Goal: Task Accomplishment & Management: Manage account settings

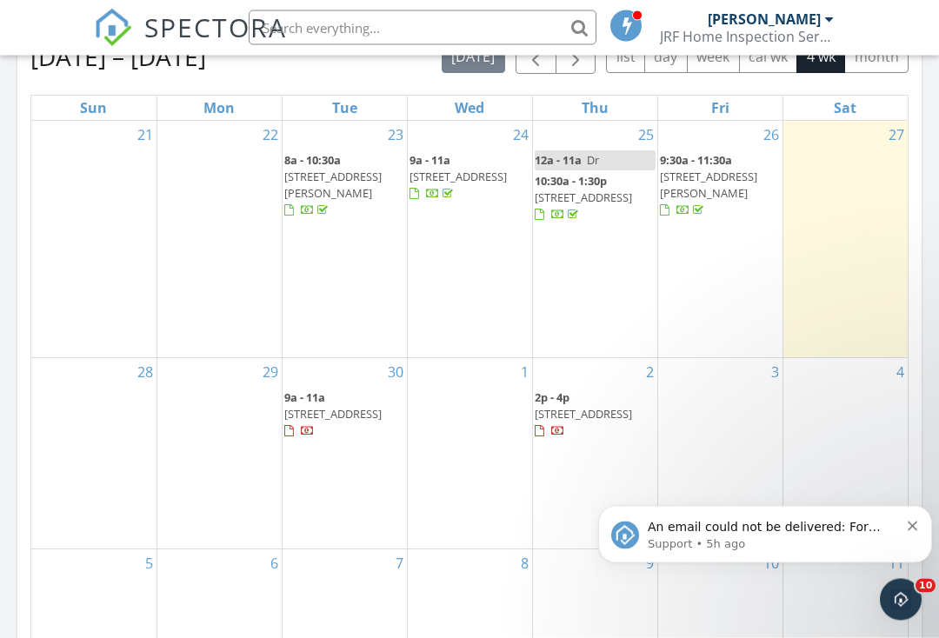
scroll to position [810, 0]
click at [918, 524] on button "Dismiss notification" at bounding box center [913, 524] width 11 height 14
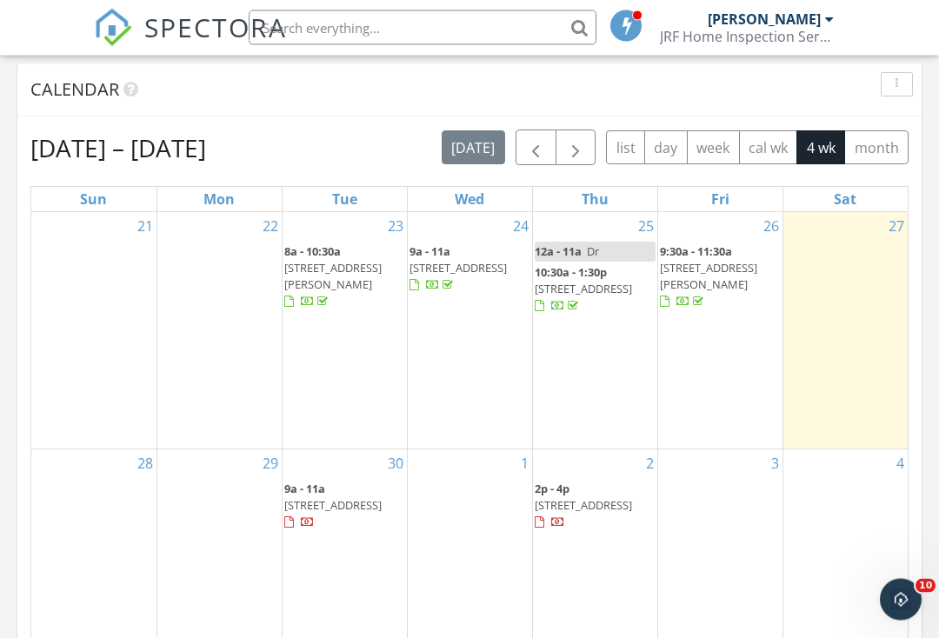
scroll to position [713, 0]
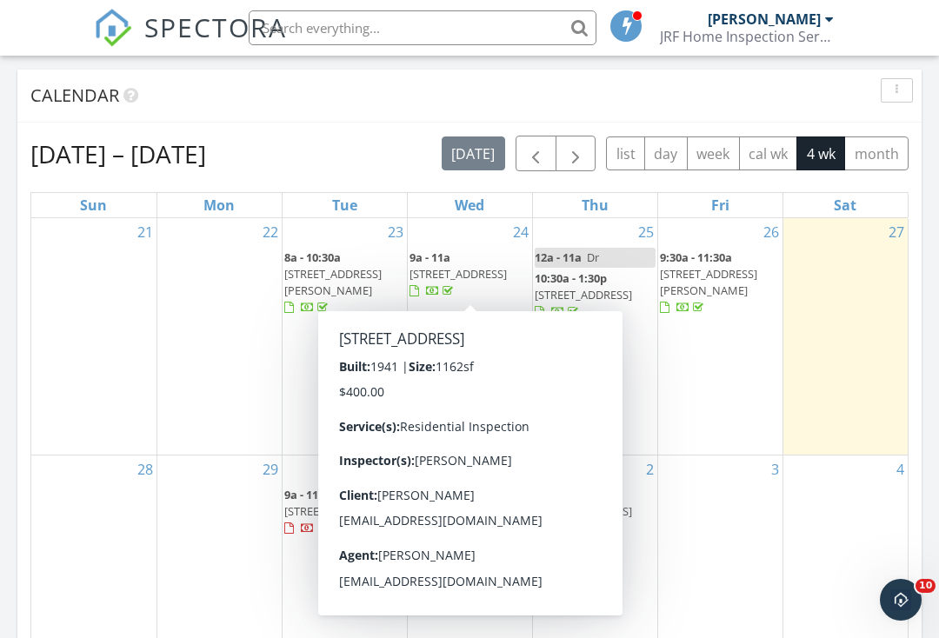
click at [496, 274] on span "1522 N Fruit Ave, Fresno 93728" at bounding box center [457, 274] width 97 height 16
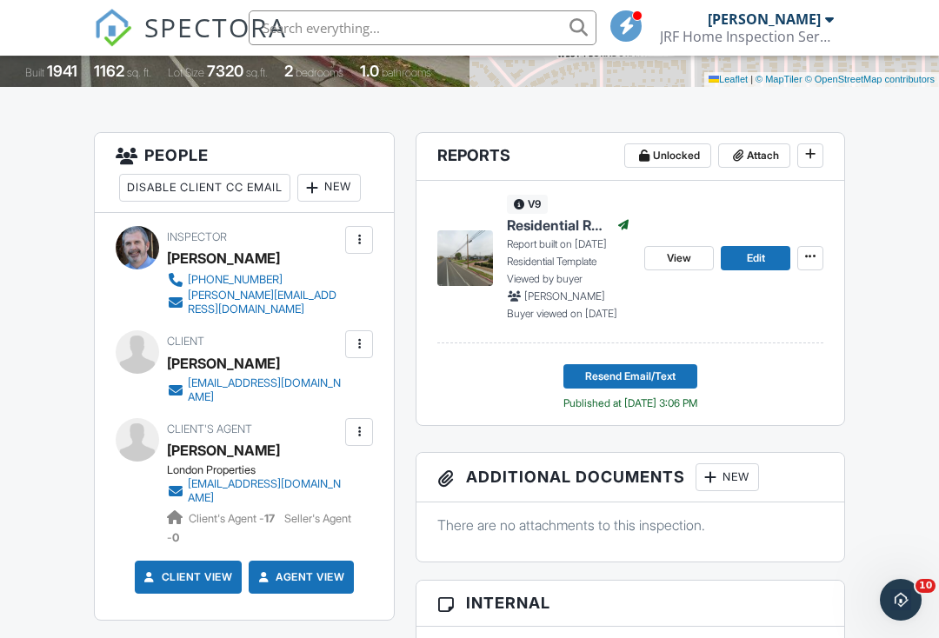
click at [672, 373] on span "Resend Email/Text" at bounding box center [630, 376] width 90 height 17
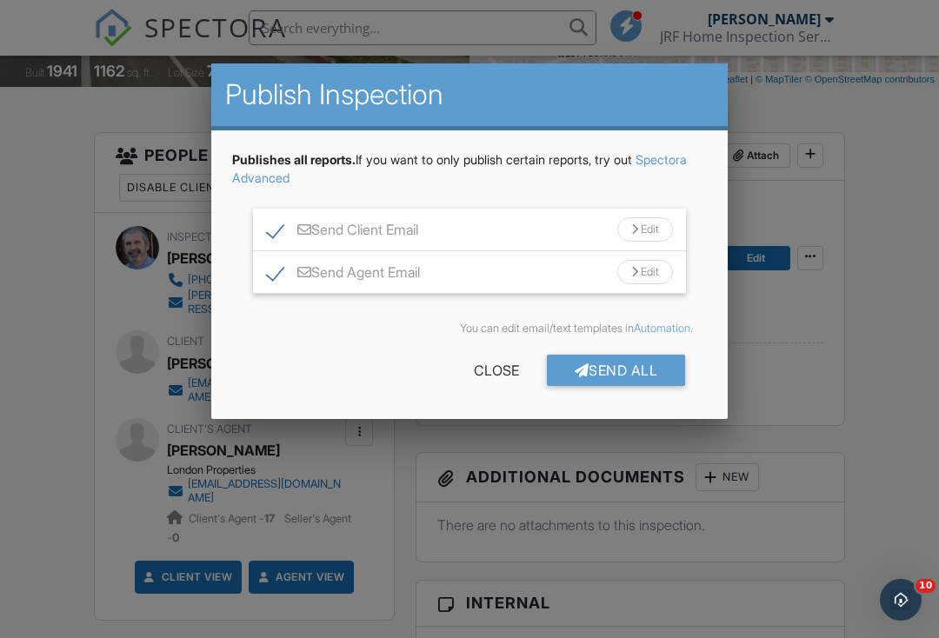
click at [274, 226] on label "Send Client Email" at bounding box center [342, 233] width 151 height 22
checkbox input "false"
click at [662, 384] on div "Send All" at bounding box center [616, 370] width 139 height 31
